Goal: Navigation & Orientation: Find specific page/section

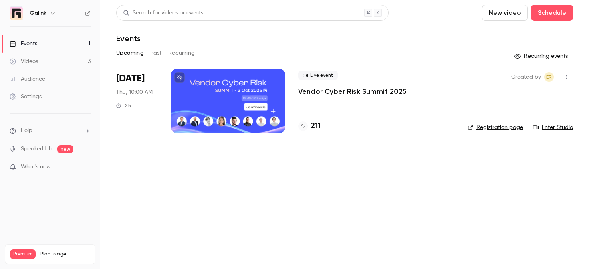
click at [46, 61] on link "Videos 3" at bounding box center [50, 61] width 100 height 18
